Goal: Task Accomplishment & Management: Manage account settings

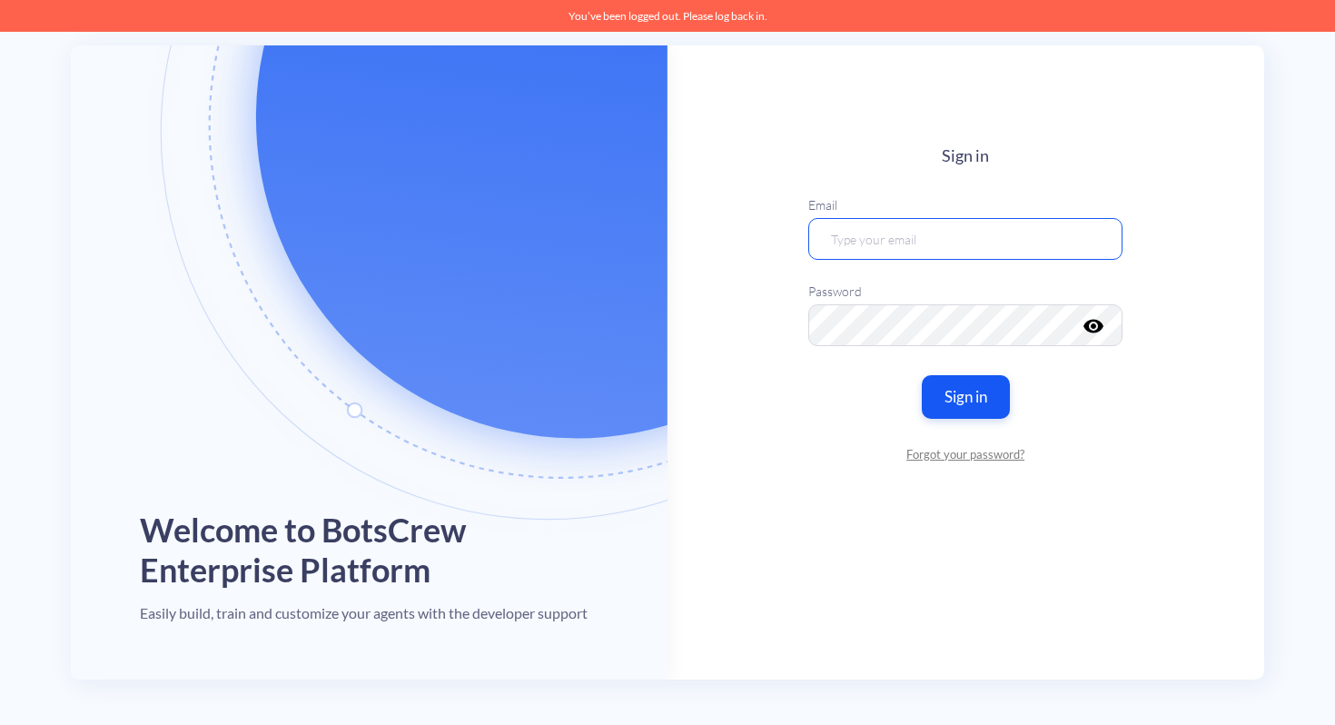
click at [909, 234] on input "email" at bounding box center [966, 239] width 314 height 42
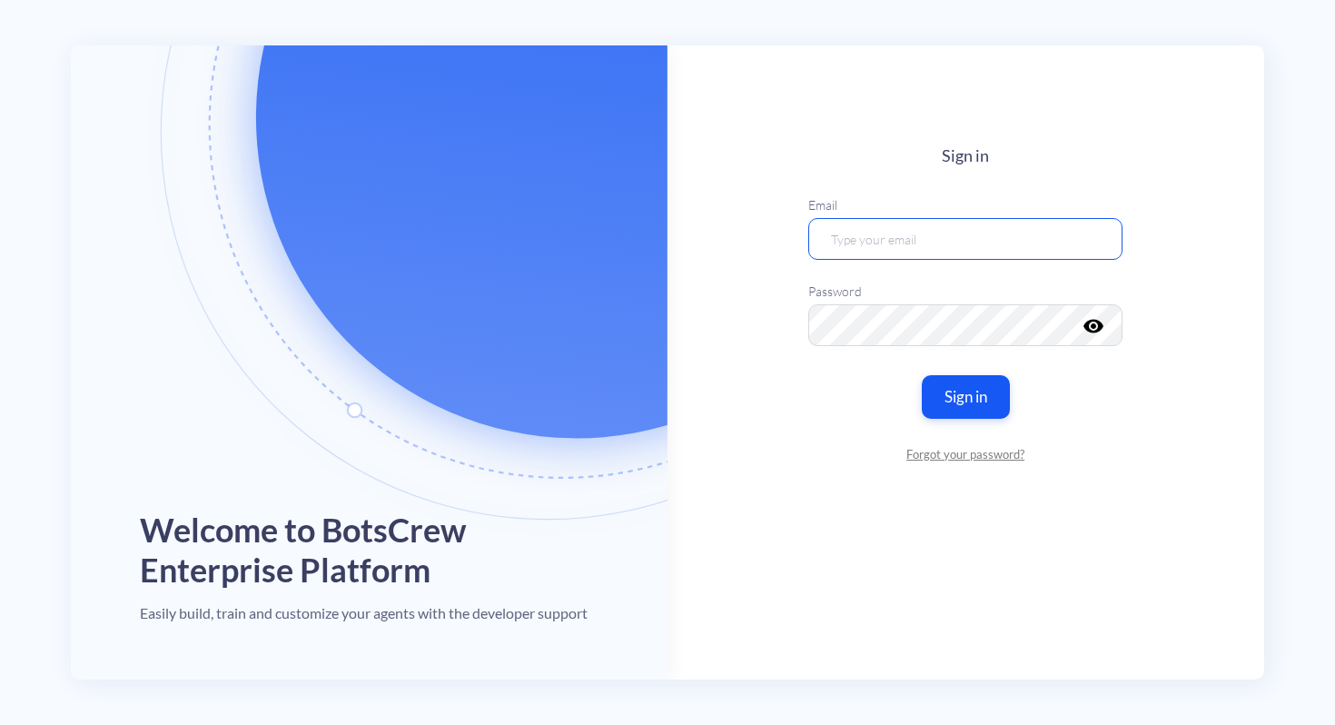
type input "[EMAIL_ADDRESS][DOMAIN_NAME]"
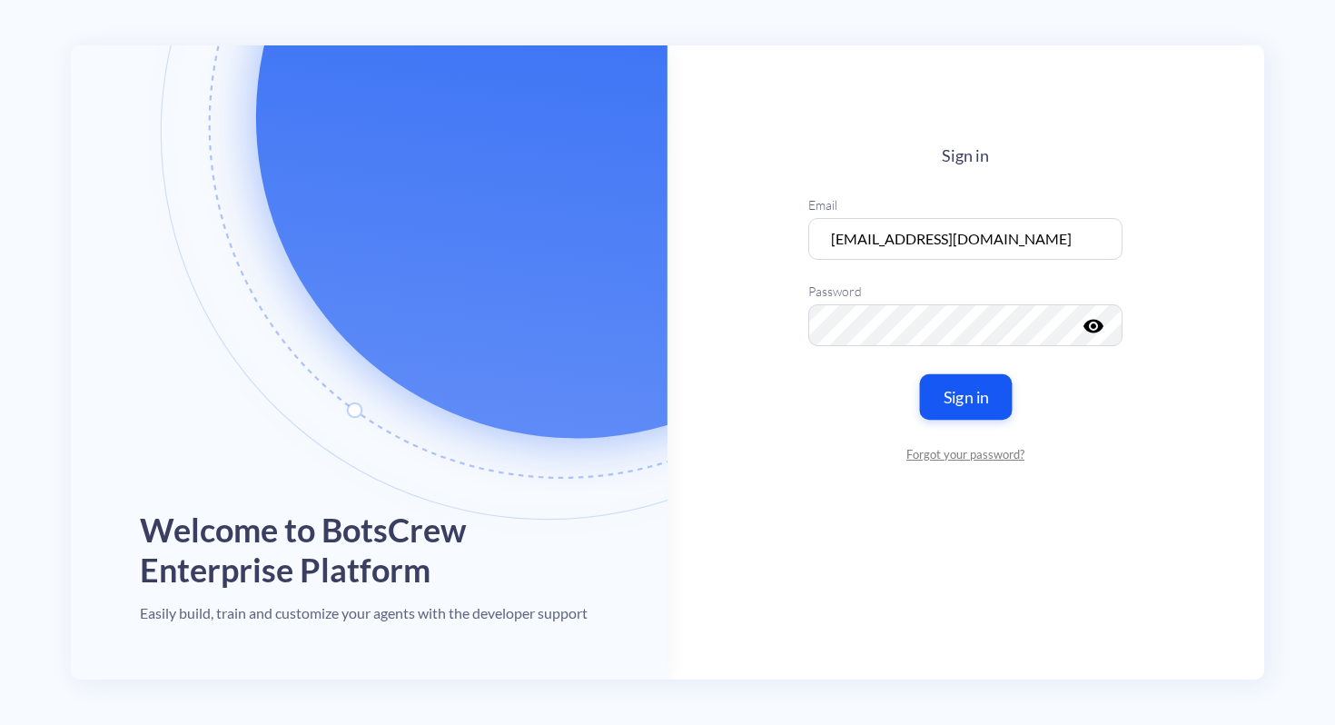
click at [943, 391] on button "Sign in" at bounding box center [966, 395] width 93 height 45
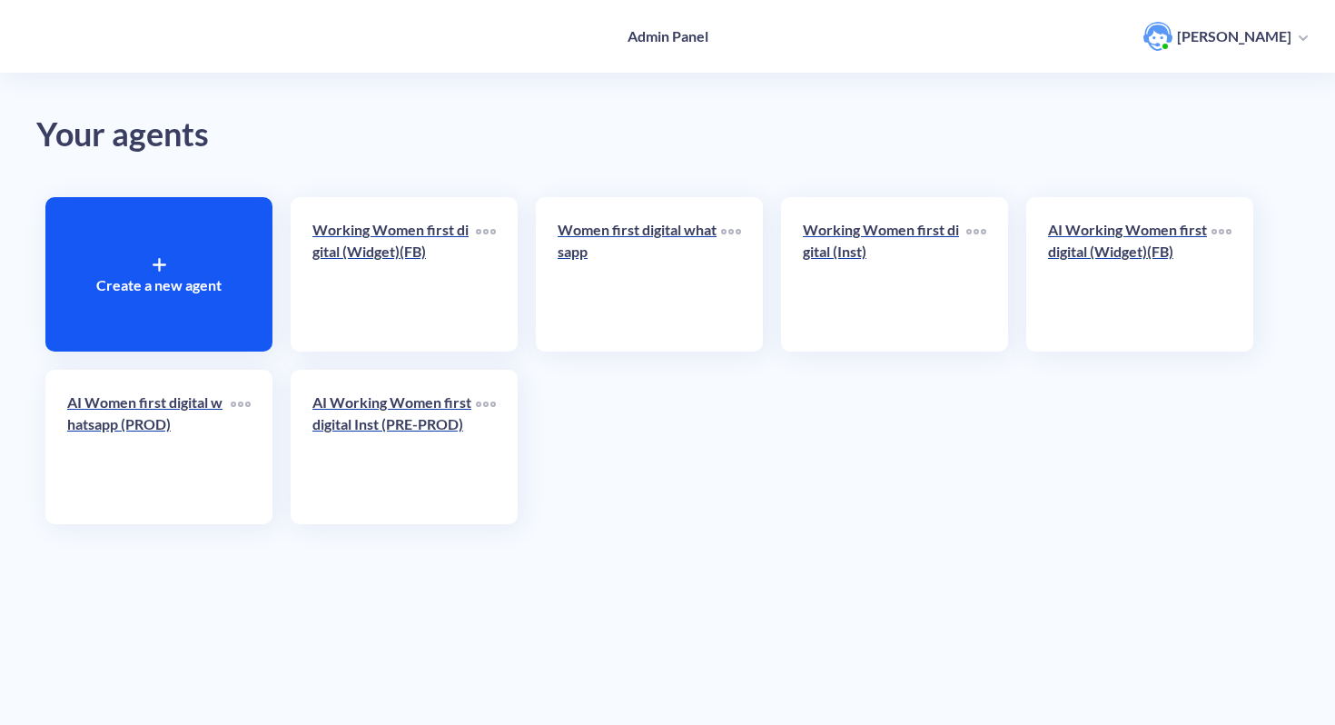
click at [1284, 37] on p "[PERSON_NAME]" at bounding box center [1234, 36] width 114 height 20
click at [1195, 123] on link "Account Settings" at bounding box center [1221, 127] width 95 height 254
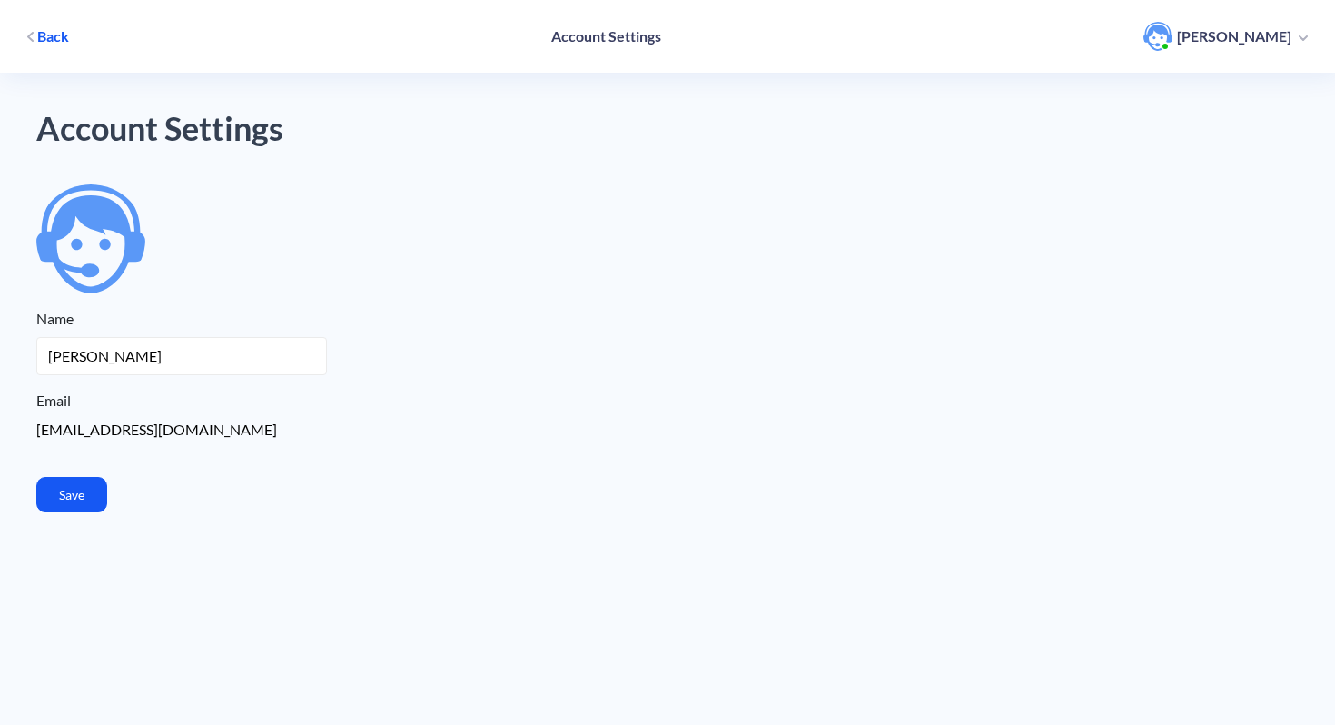
click at [605, 38] on h4 "Account Settings" at bounding box center [606, 35] width 110 height 17
click at [47, 46] on span "Back" at bounding box center [53, 36] width 32 height 20
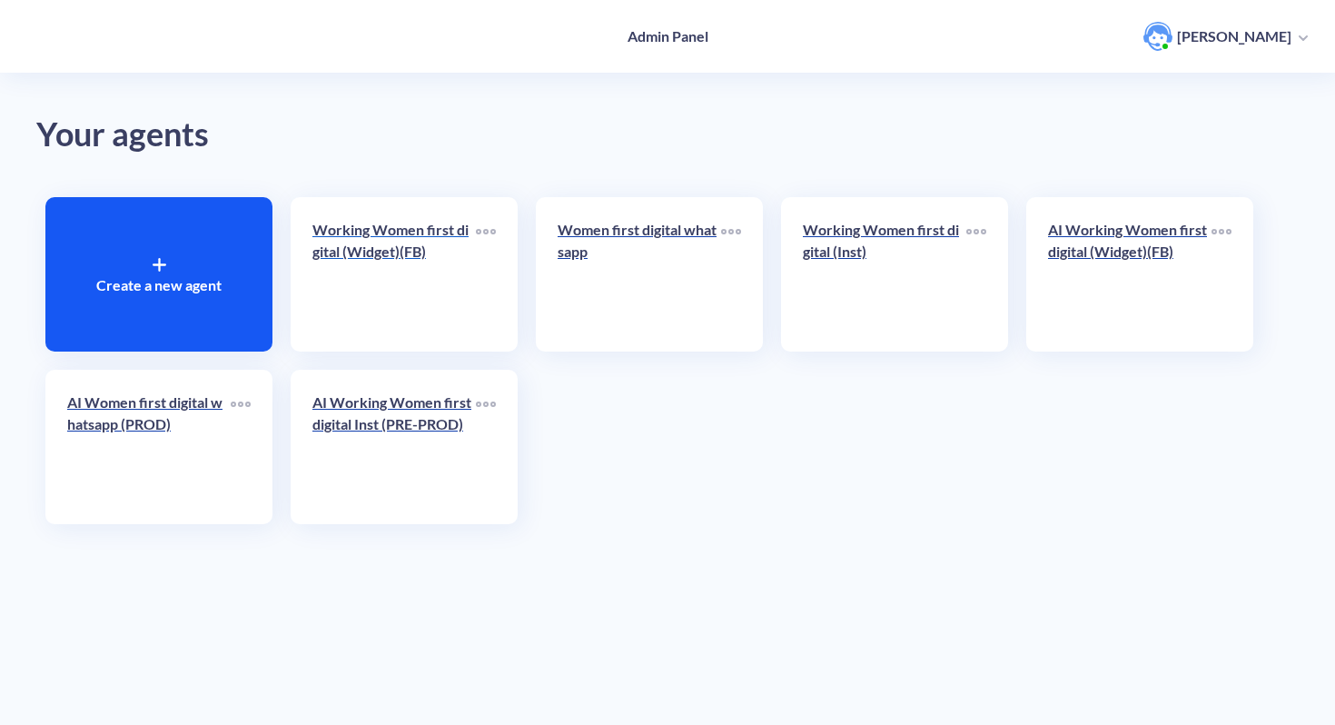
click at [412, 283] on link "Working Women first digital (Widget)(FB)" at bounding box center [395, 274] width 164 height 111
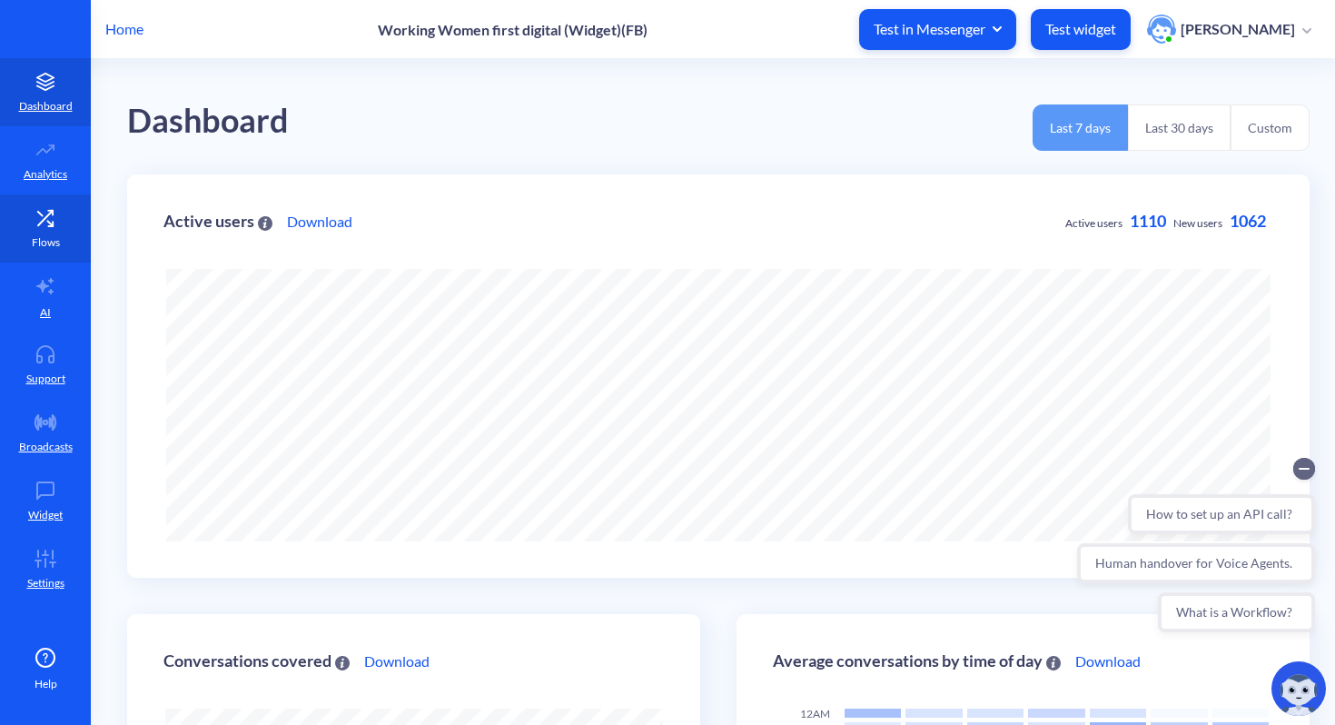
click at [57, 209] on icon at bounding box center [45, 218] width 36 height 18
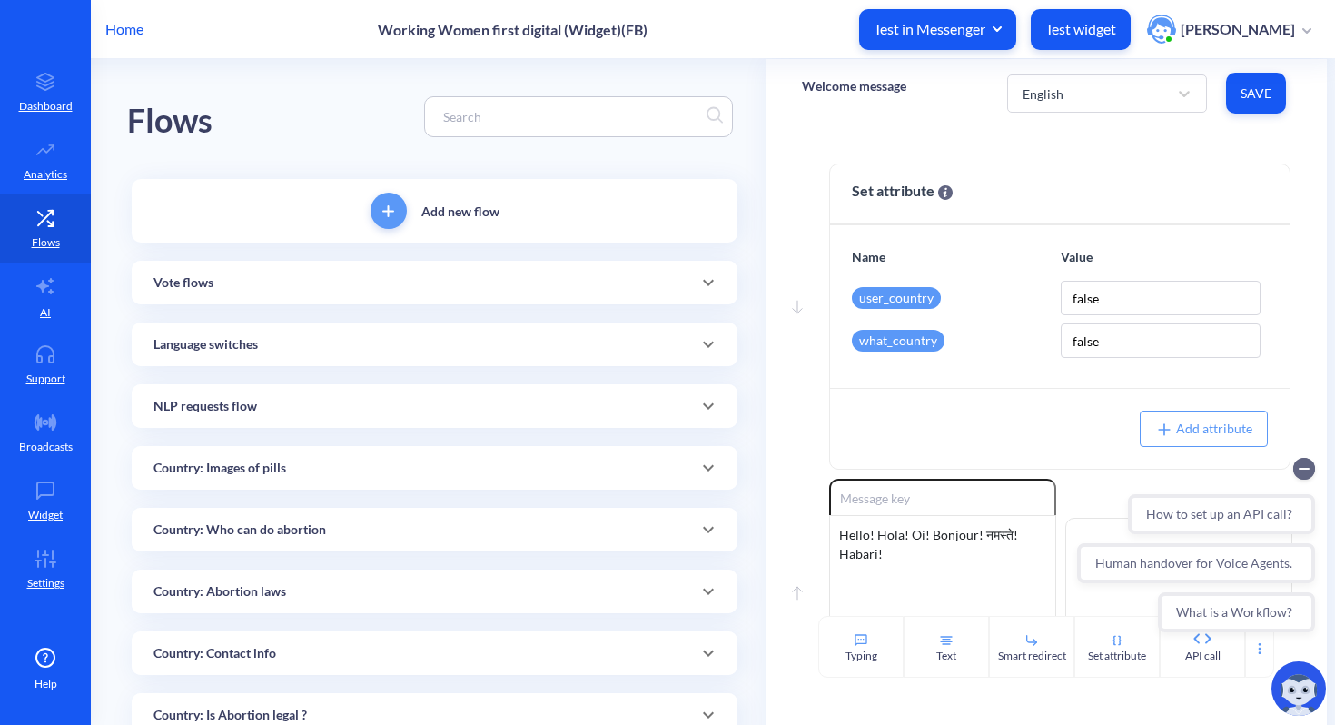
click at [128, 32] on p "Home" at bounding box center [124, 29] width 38 height 22
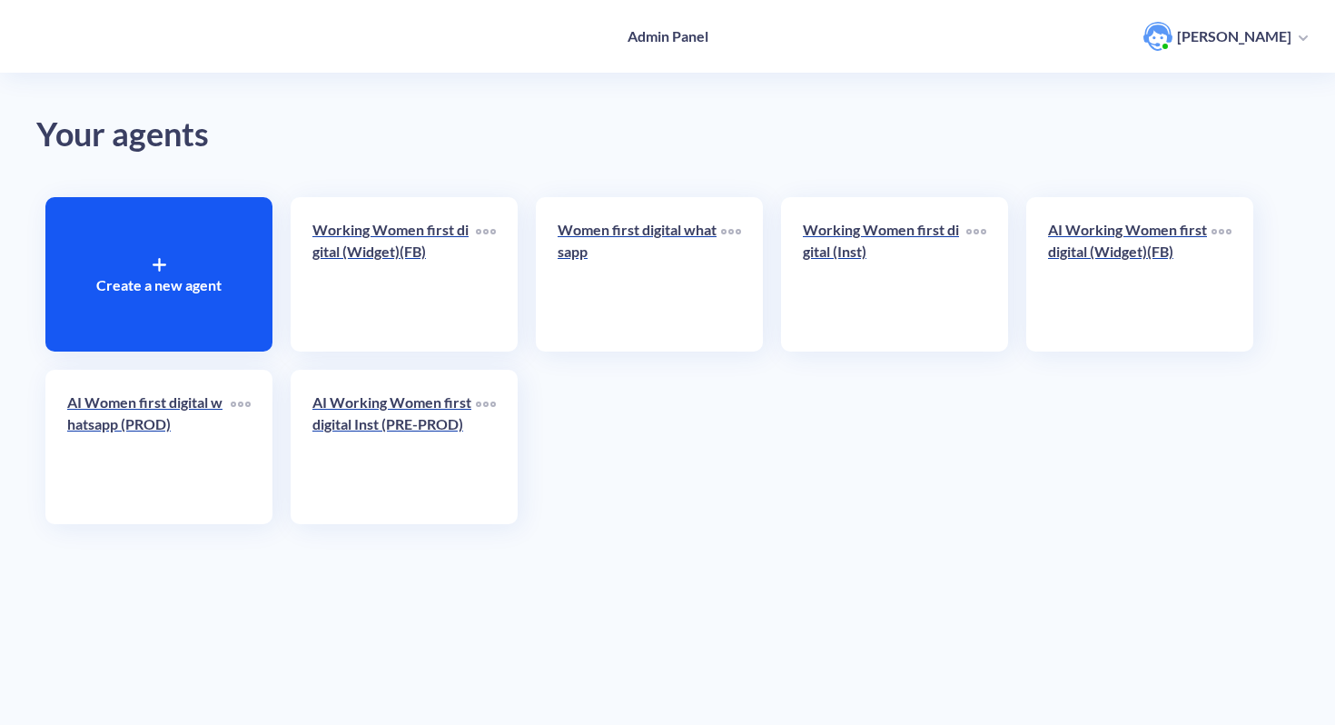
click at [1267, 40] on p "[PERSON_NAME]" at bounding box center [1234, 36] width 114 height 20
click at [1196, 165] on li "Log out" at bounding box center [1240, 163] width 154 height 36
